Goal: Check status

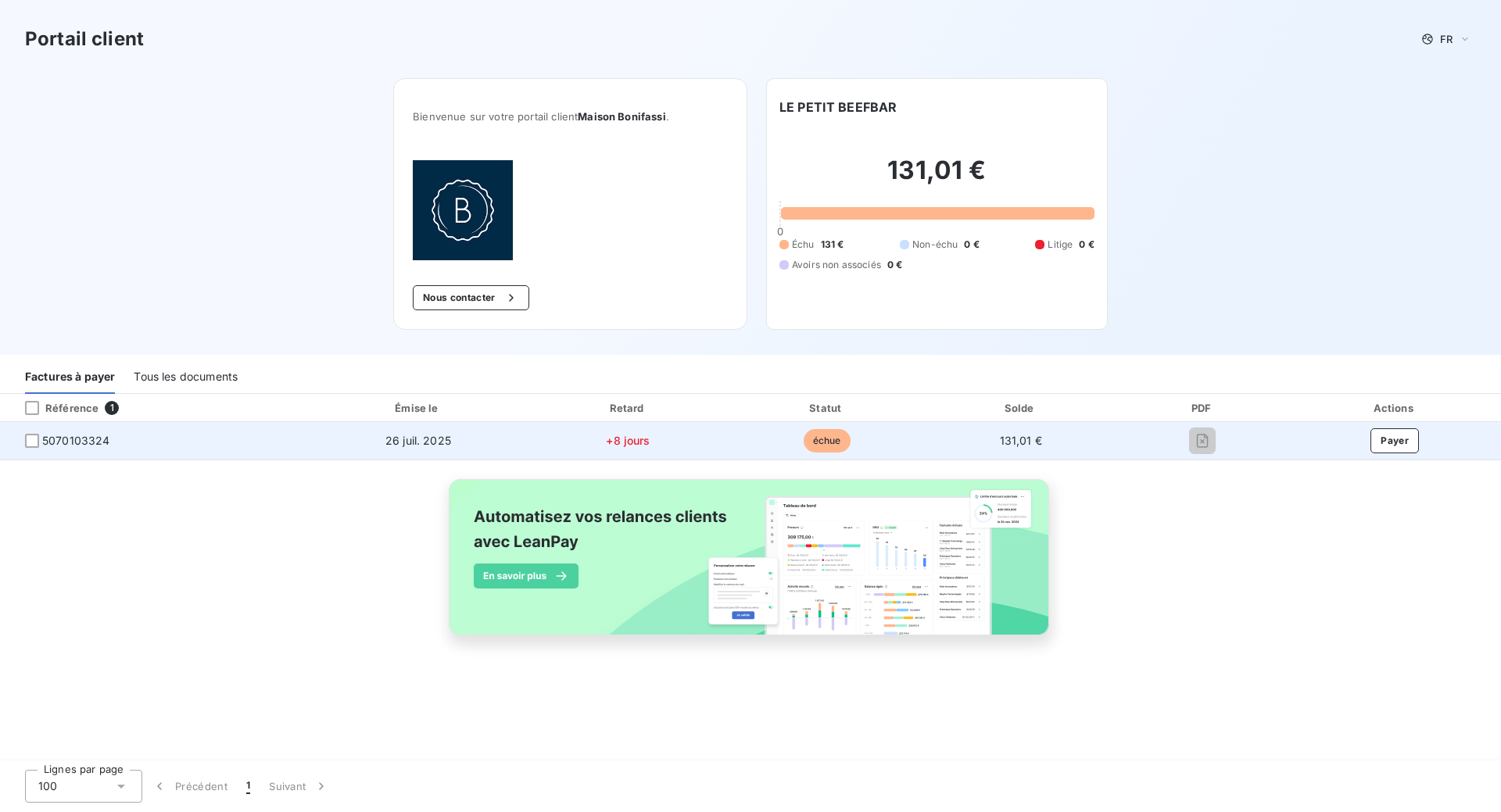
click at [417, 439] on span "26 juil. 2025" at bounding box center [418, 440] width 66 height 13
click at [28, 444] on div at bounding box center [32, 441] width 14 height 14
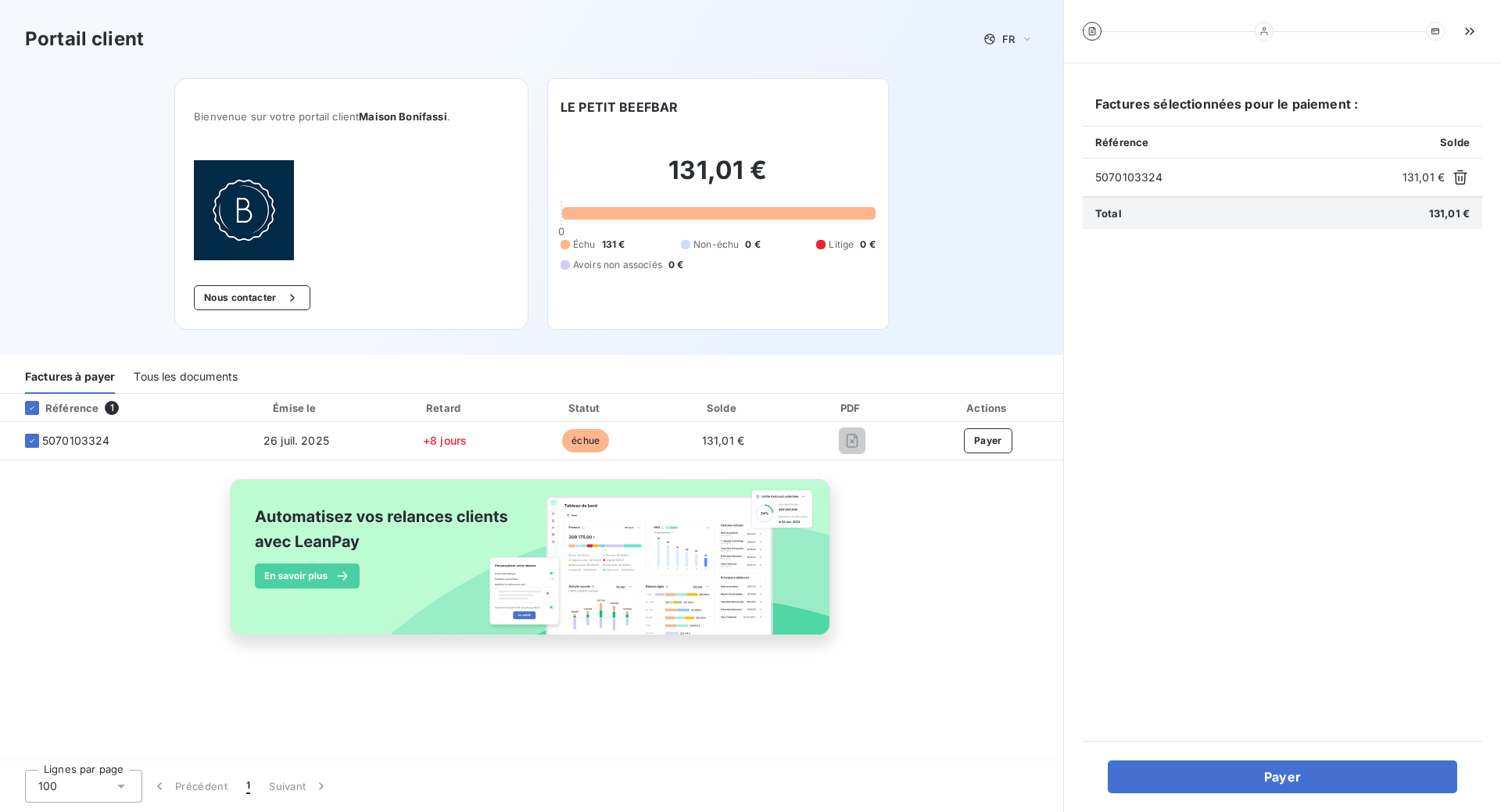
click at [964, 532] on div "Référence 1 Émise le Retard Statut Solde PDF Actions 5070103324 [DATE] +8 jours…" at bounding box center [531, 532] width 1063 height 277
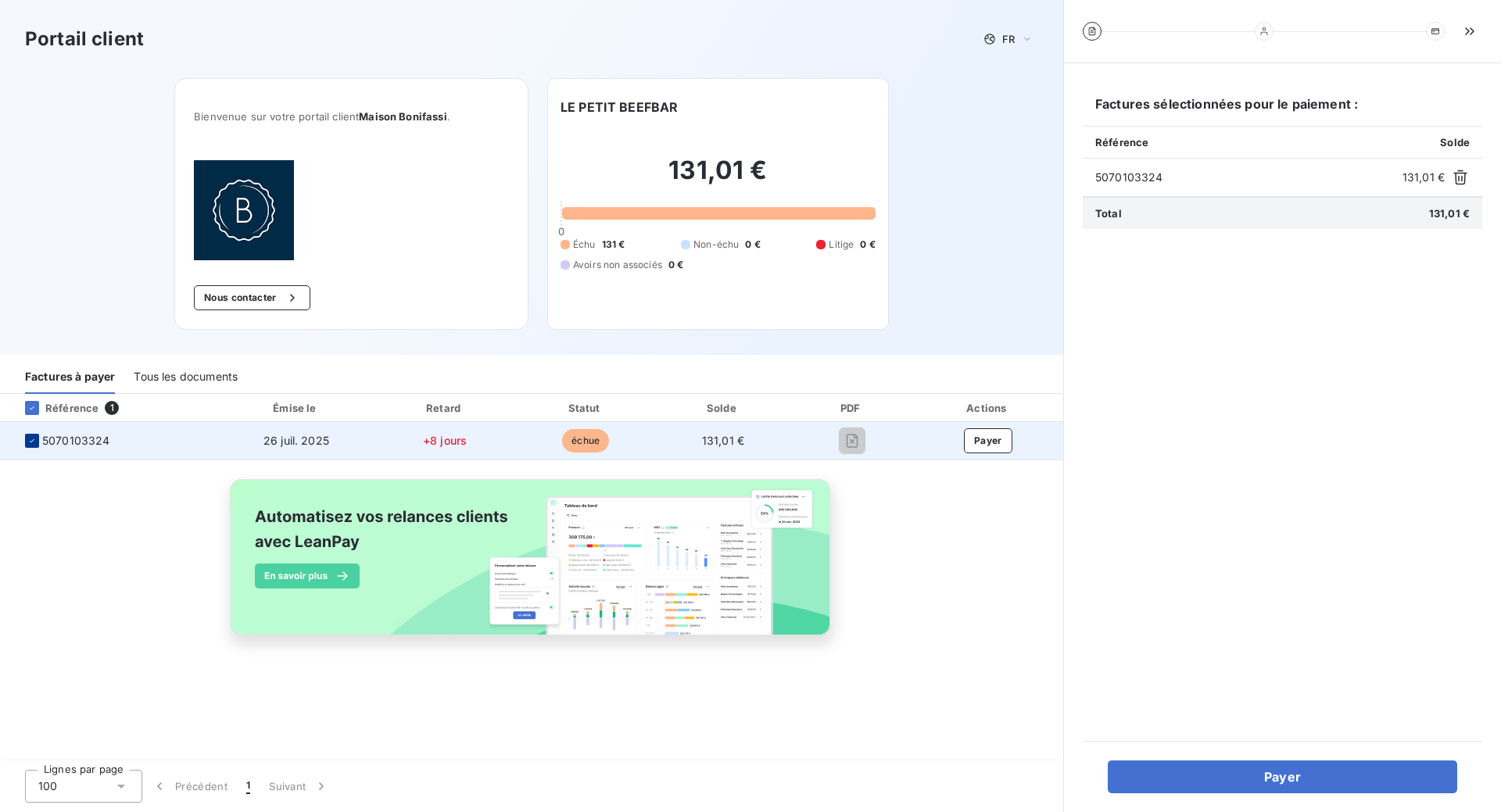
click at [33, 444] on icon at bounding box center [32, 441] width 10 height 10
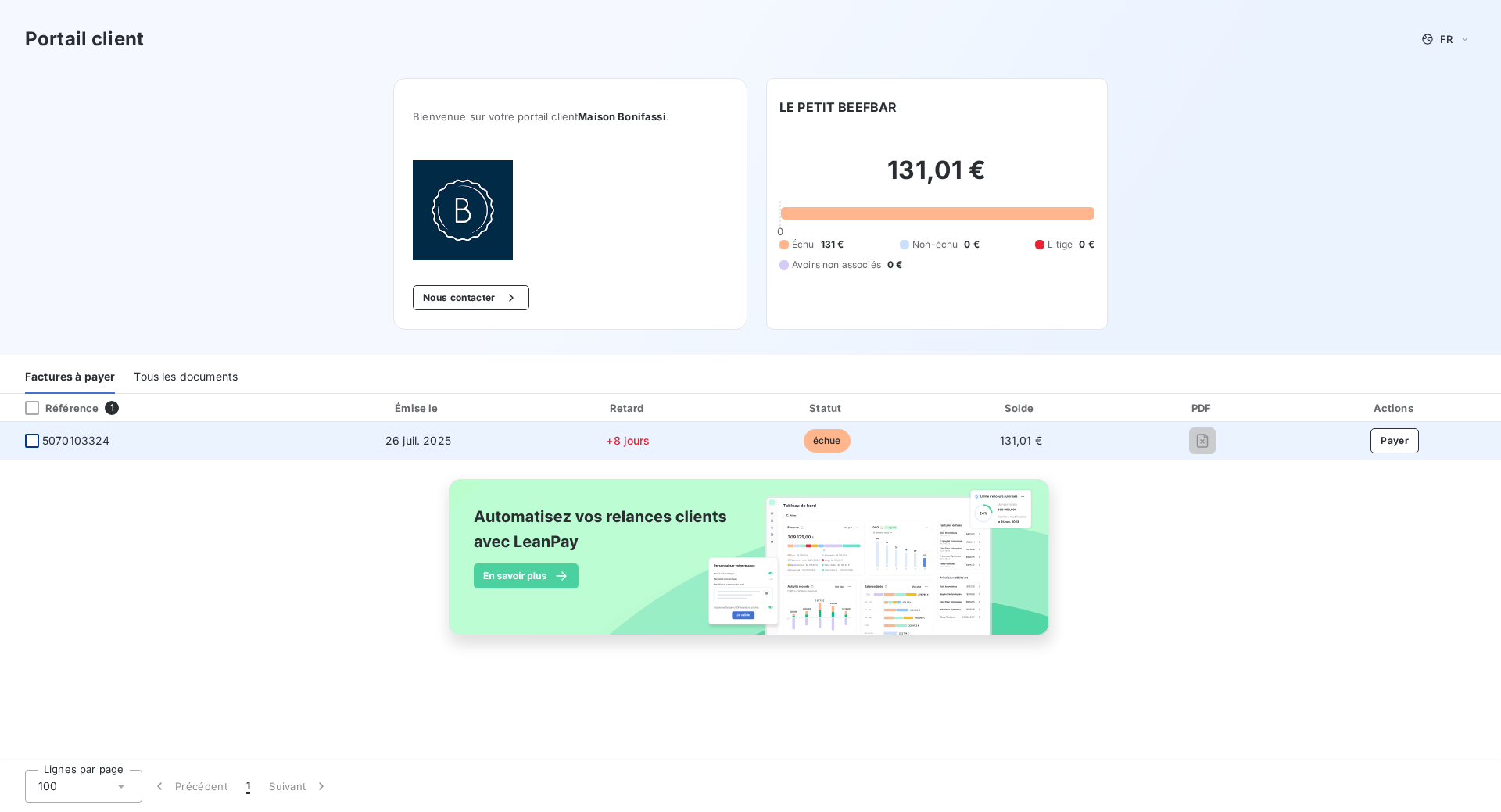
click at [824, 440] on span "échue" at bounding box center [827, 440] width 47 height 23
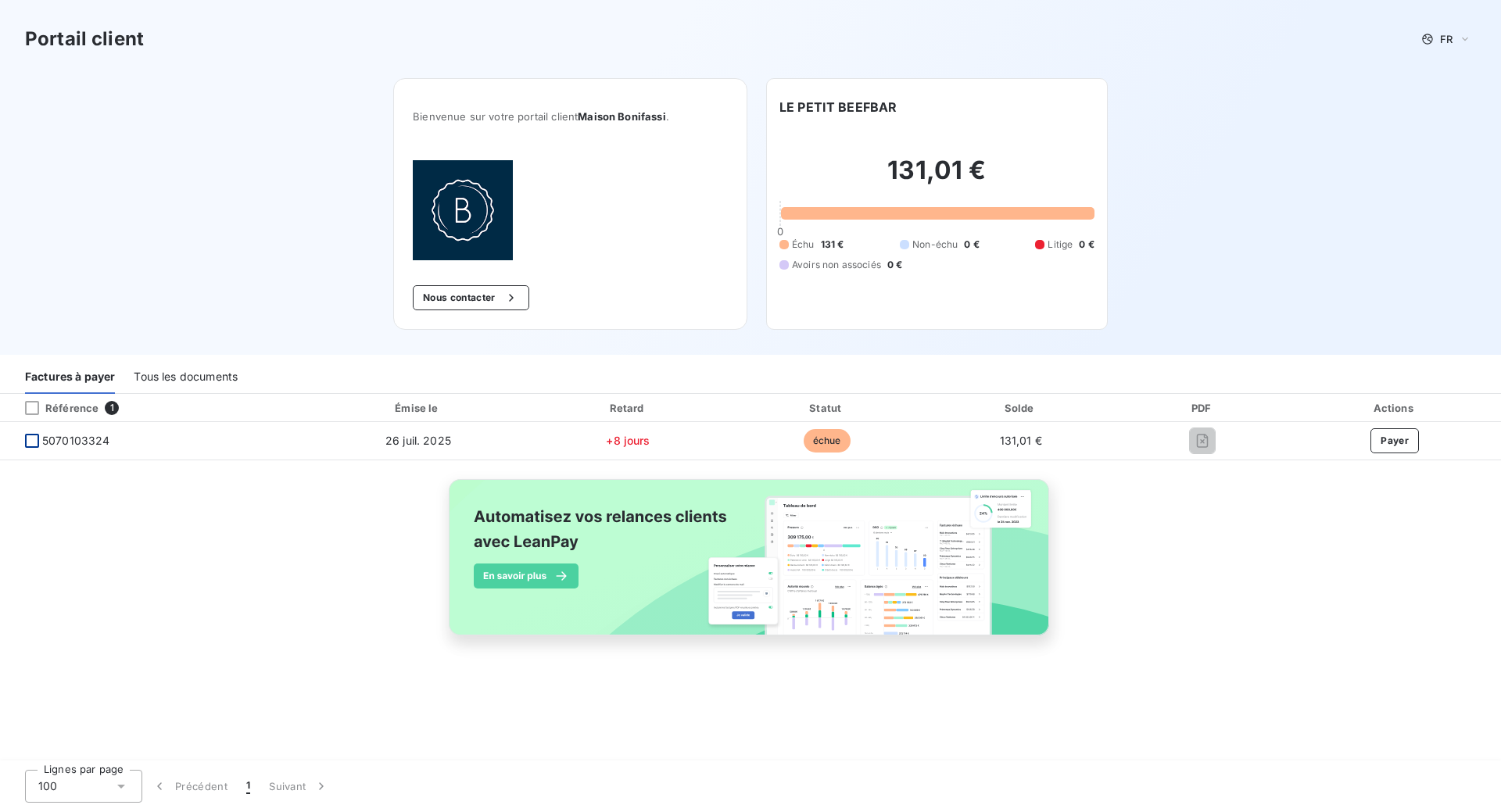
click at [1309, 502] on div "Référence 1 Émise le Retard Statut Solde PDF Actions 5070103324 [DATE] +8 jours…" at bounding box center [750, 532] width 1501 height 277
click at [95, 410] on div "Référence" at bounding box center [55, 408] width 86 height 14
